Goal: Transaction & Acquisition: Purchase product/service

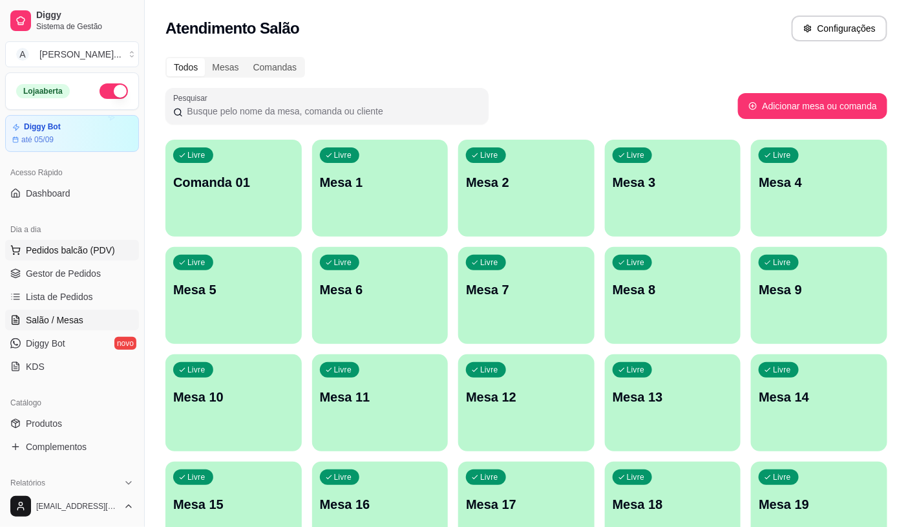
click at [113, 243] on button "Pedidos balcão (PDV)" at bounding box center [72, 250] width 134 height 21
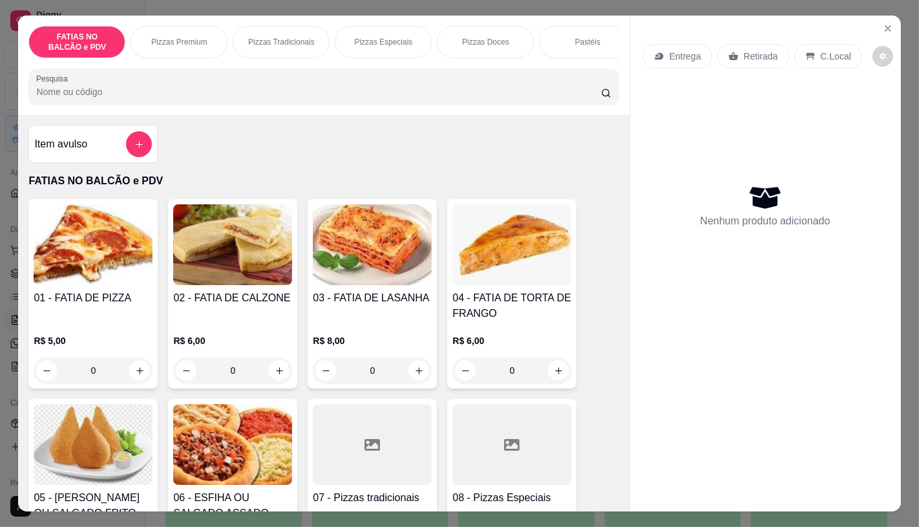
click at [103, 441] on img at bounding box center [93, 444] width 119 height 81
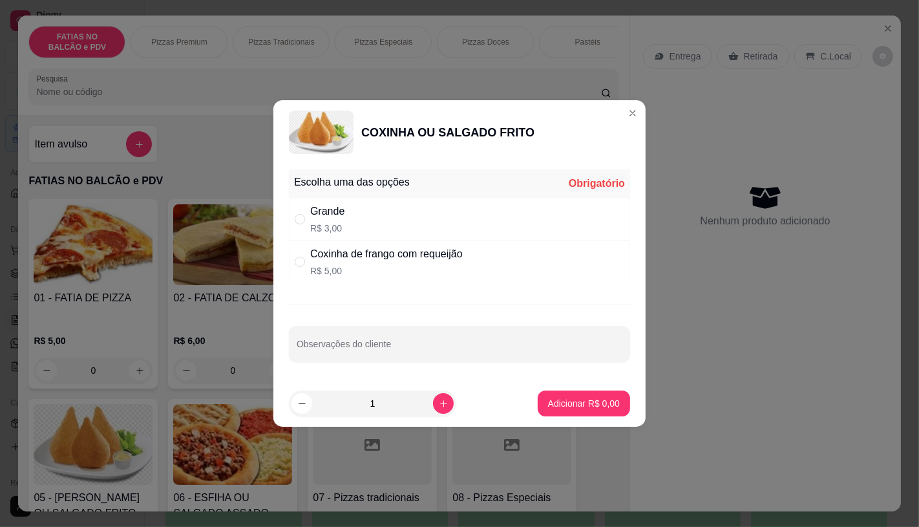
click at [364, 224] on div "Grande R$ 3,00" at bounding box center [459, 219] width 341 height 43
radio input "true"
click at [440, 401] on button "increase-product-quantity" at bounding box center [443, 404] width 20 height 20
click at [439, 405] on icon "increase-product-quantity" at bounding box center [444, 404] width 10 height 10
type input "3"
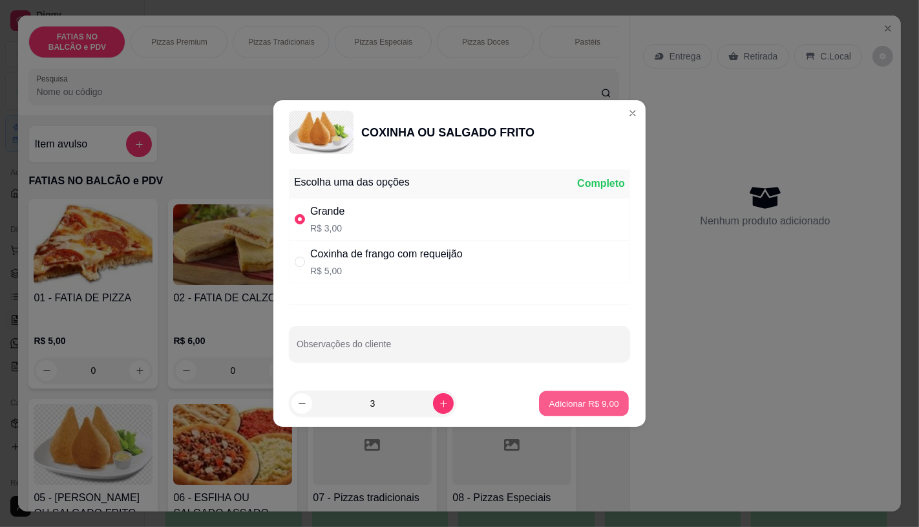
click at [563, 401] on p "Adicionar R$ 9,00" at bounding box center [584, 403] width 70 height 12
type input "3"
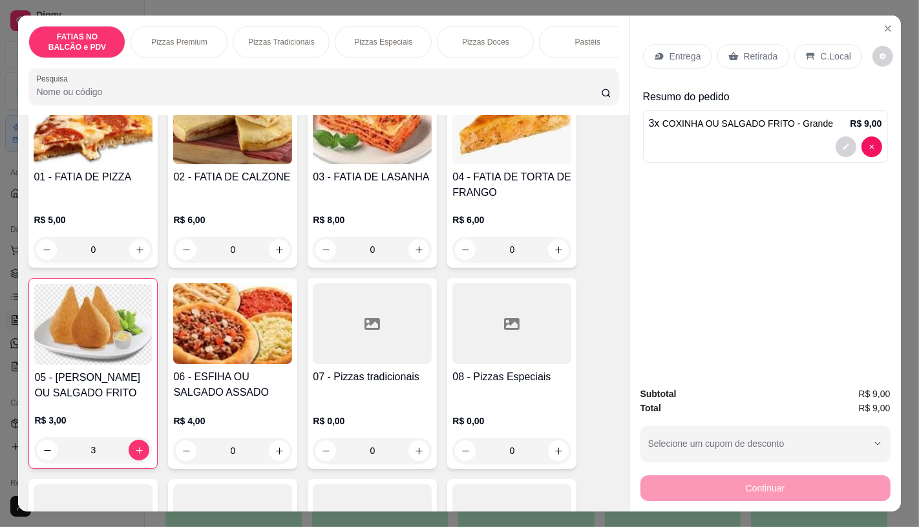
scroll to position [143, 0]
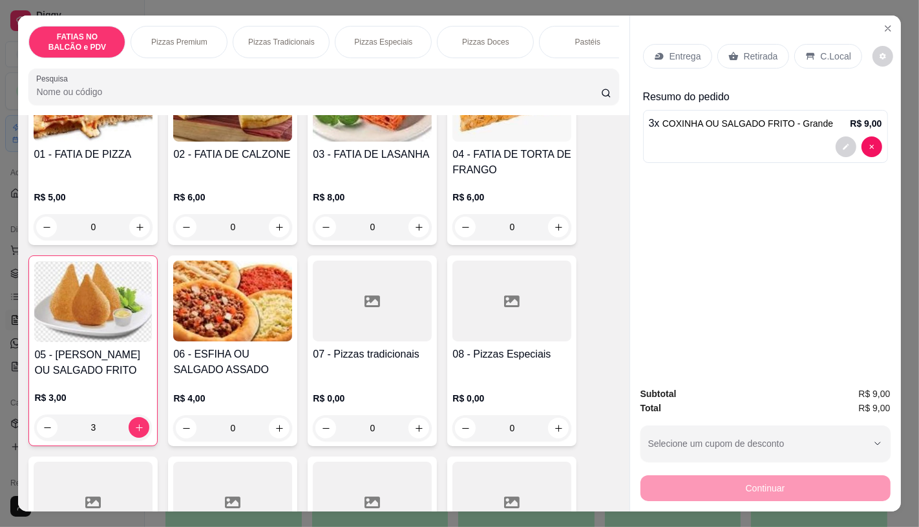
click at [41, 433] on div "3" at bounding box center [93, 427] width 118 height 26
click at [836, 146] on div at bounding box center [859, 146] width 47 height 21
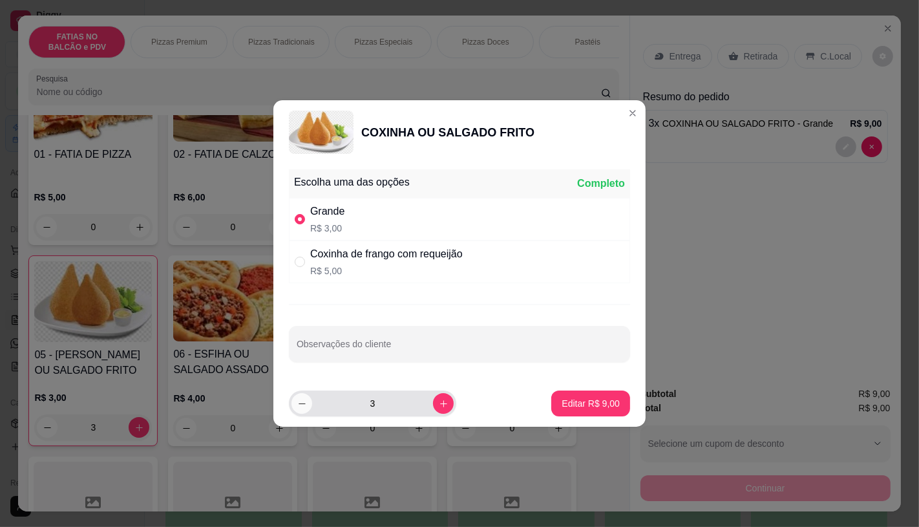
click at [305, 401] on icon "decrease-product-quantity" at bounding box center [302, 404] width 10 height 10
type input "2"
click at [563, 405] on p "Editar R$ 6,00" at bounding box center [591, 403] width 56 height 12
type input "2"
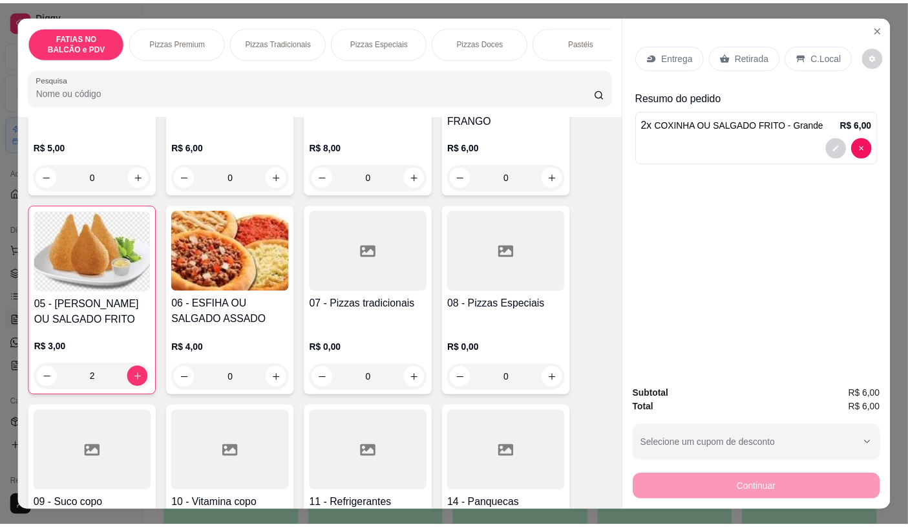
scroll to position [215, 0]
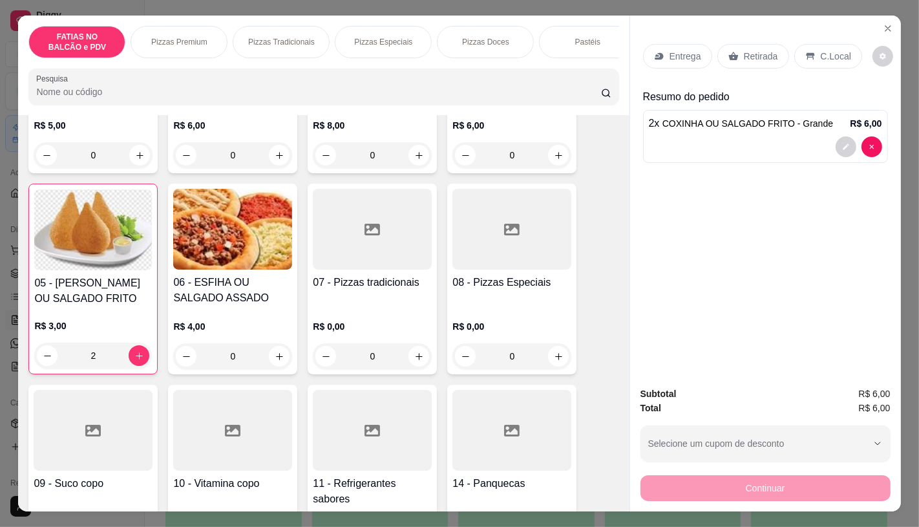
click at [404, 440] on div at bounding box center [372, 430] width 119 height 81
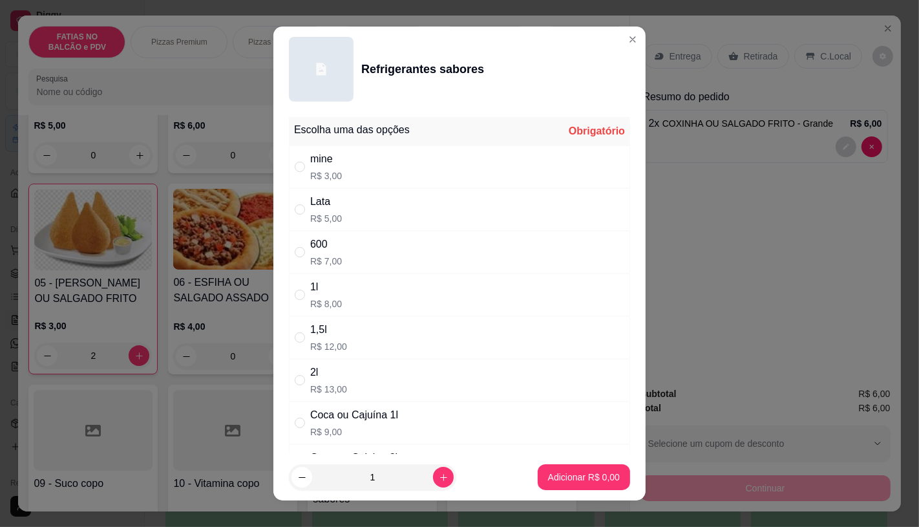
click at [313, 168] on div "mine R$ 3,00" at bounding box center [326, 166] width 32 height 31
radio input "true"
click at [549, 476] on p "Adicionar R$ 3,00" at bounding box center [584, 477] width 70 height 12
type input "1"
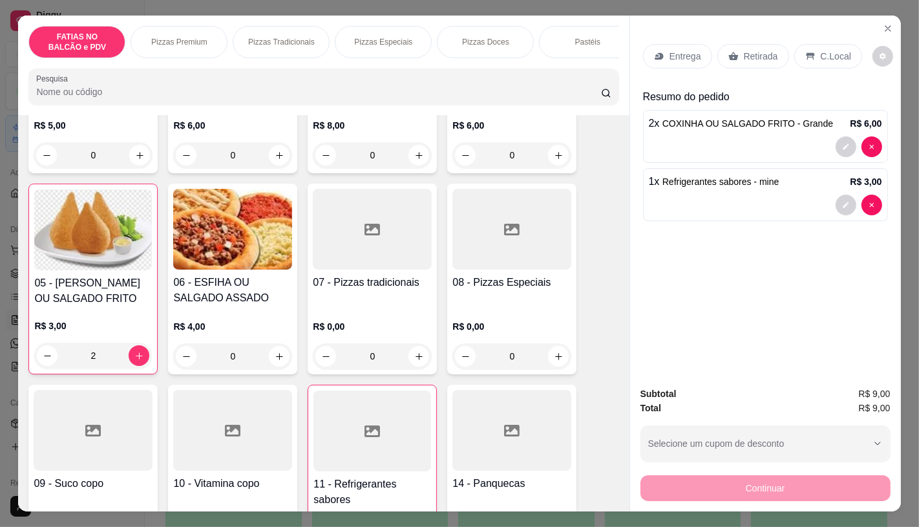
click at [412, 439] on div at bounding box center [372, 430] width 118 height 81
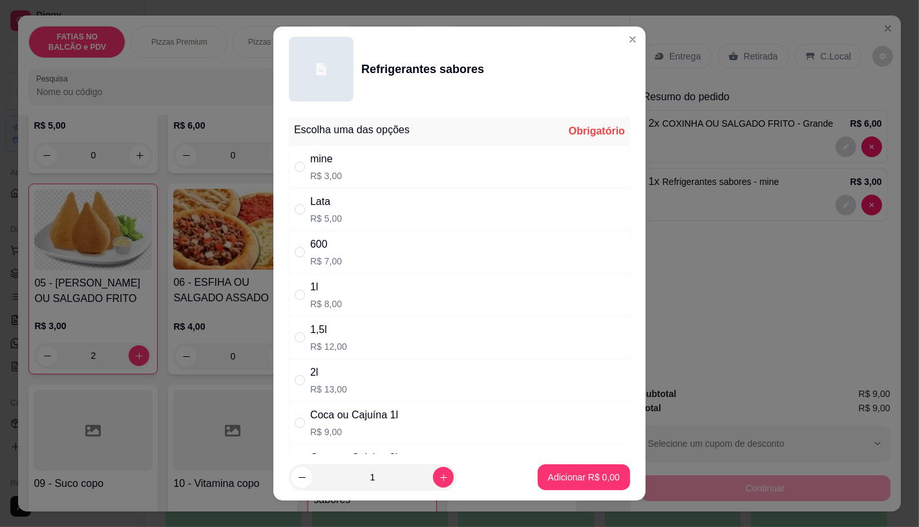
click at [345, 204] on div "Lata R$ 5,00" at bounding box center [459, 209] width 341 height 43
radio input "true"
click at [569, 474] on p "Adicionar R$ 5,00" at bounding box center [584, 477] width 70 height 12
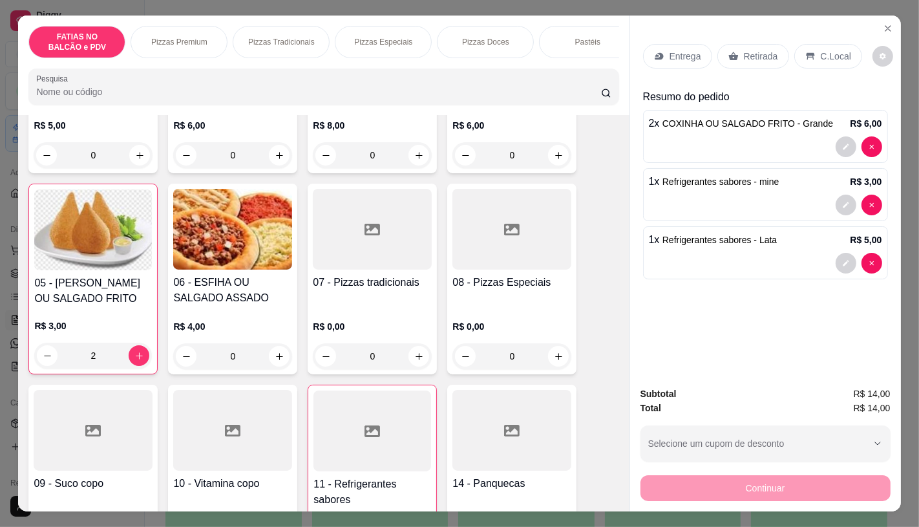
click at [773, 54] on div "Retirada" at bounding box center [753, 56] width 72 height 25
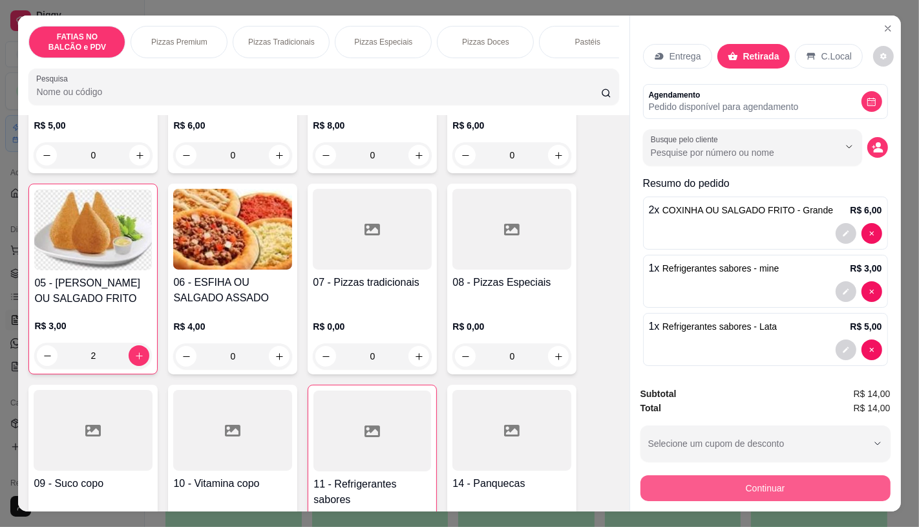
click at [741, 489] on button "Continuar" at bounding box center [765, 488] width 250 height 26
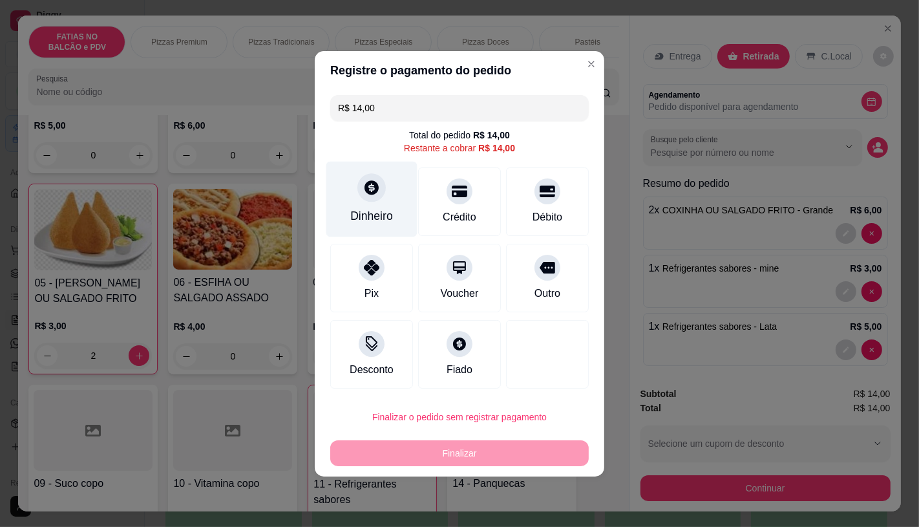
click at [385, 201] on div "Dinheiro" at bounding box center [371, 199] width 91 height 76
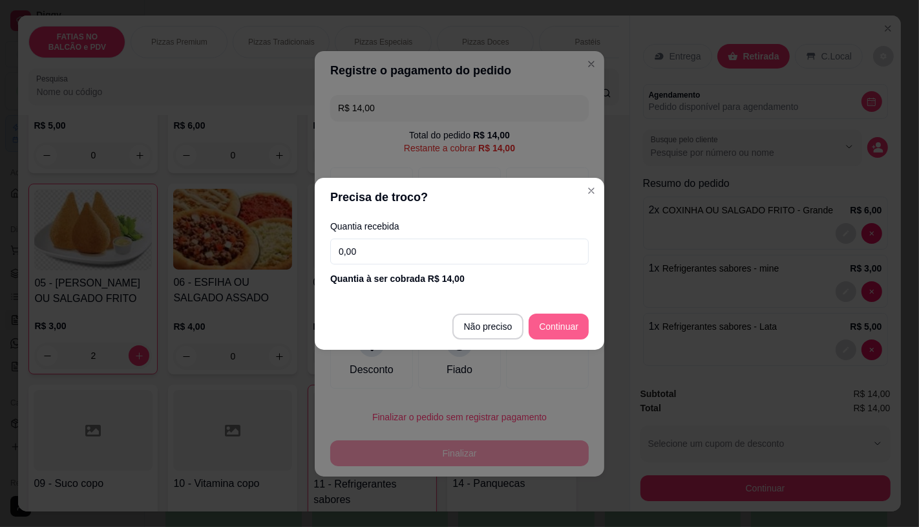
type input "R$ 0,00"
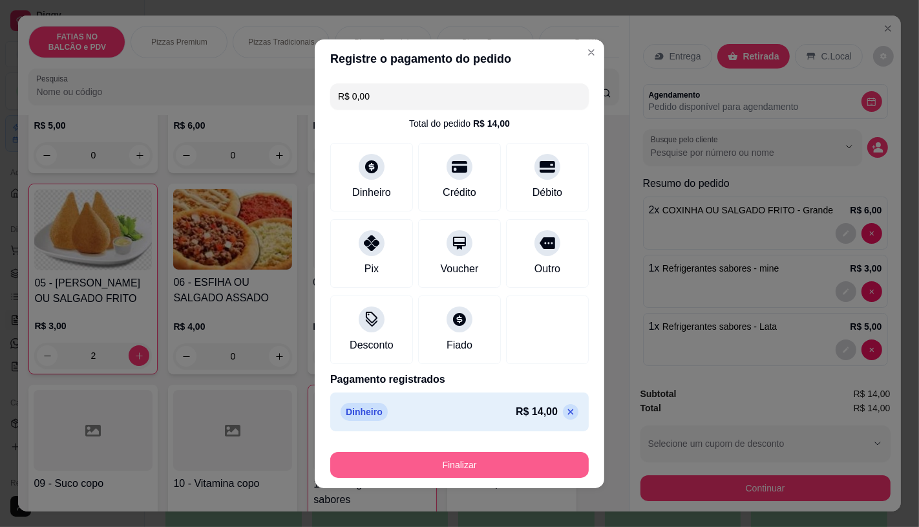
click at [392, 464] on button "Finalizar" at bounding box center [459, 465] width 258 height 26
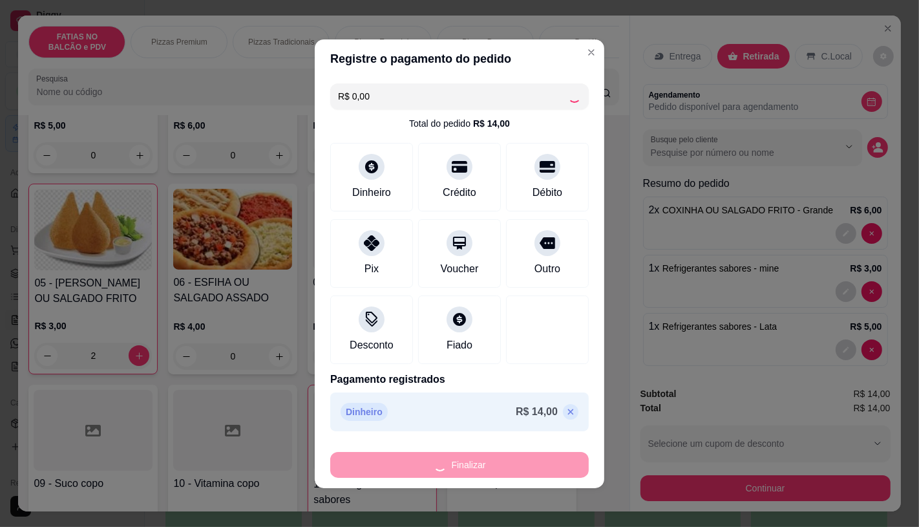
type input "0"
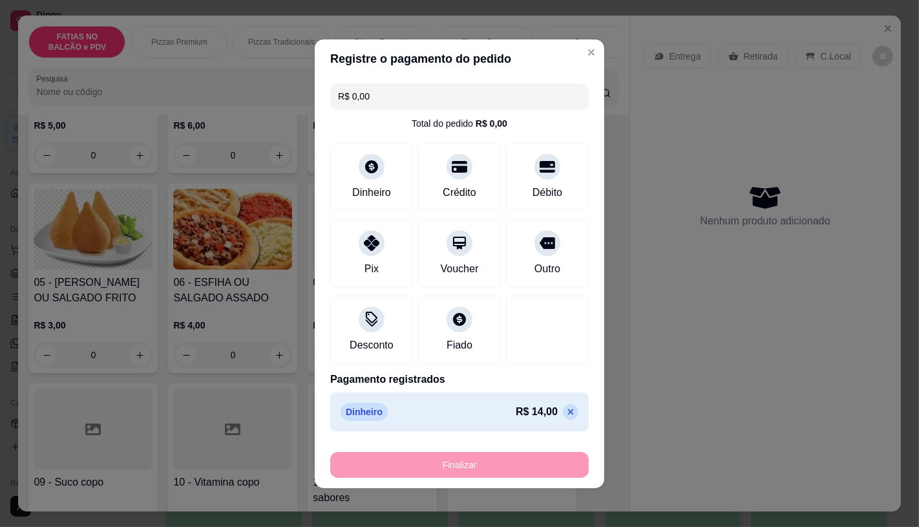
type input "-R$ 14,00"
